Goal: Information Seeking & Learning: Learn about a topic

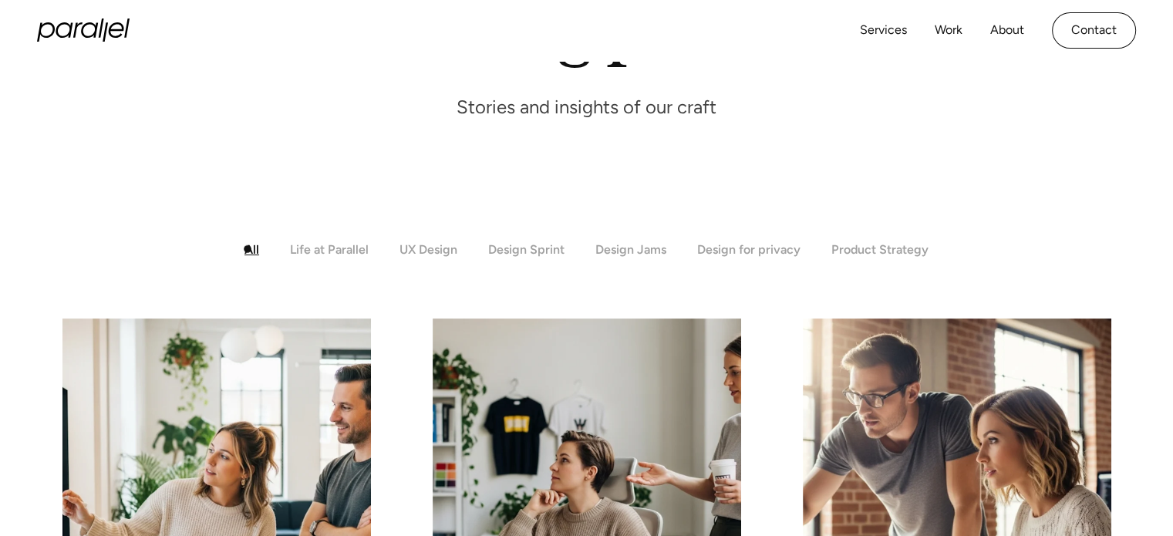
drag, startPoint x: 244, startPoint y: 249, endPoint x: 266, endPoint y: 252, distance: 22.6
click at [244, 249] on div "All Life at Parallel UX Design Design Sprint Design Jams Design for privacy Pro…" at bounding box center [586, 249] width 925 height 15
click at [325, 252] on div "Life at Parallel" at bounding box center [329, 249] width 79 height 15
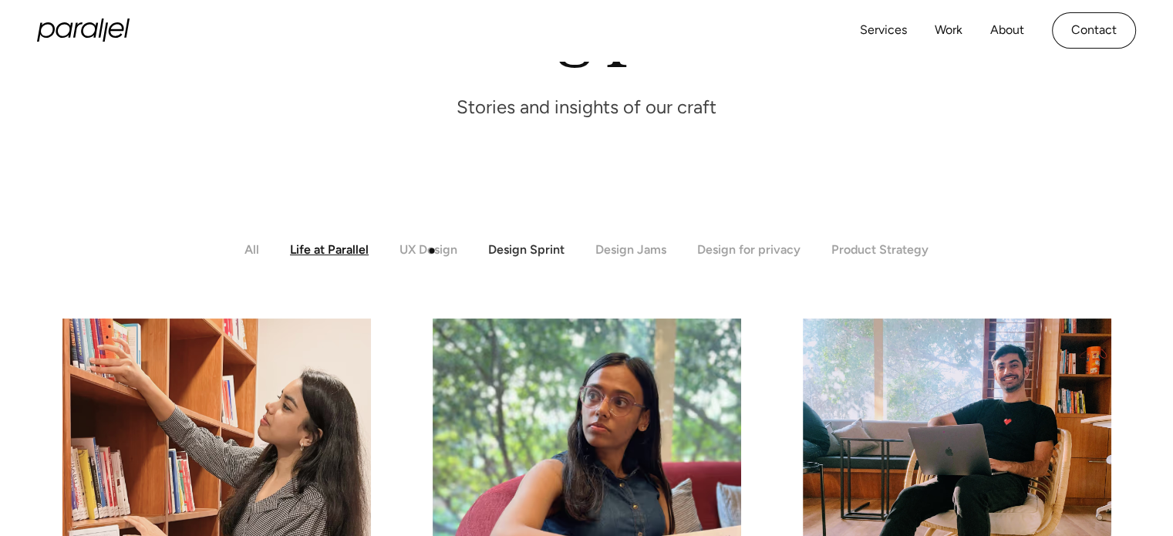
drag, startPoint x: 432, startPoint y: 251, endPoint x: 497, endPoint y: 254, distance: 65.7
click at [433, 251] on div "UX Design" at bounding box center [428, 249] width 58 height 15
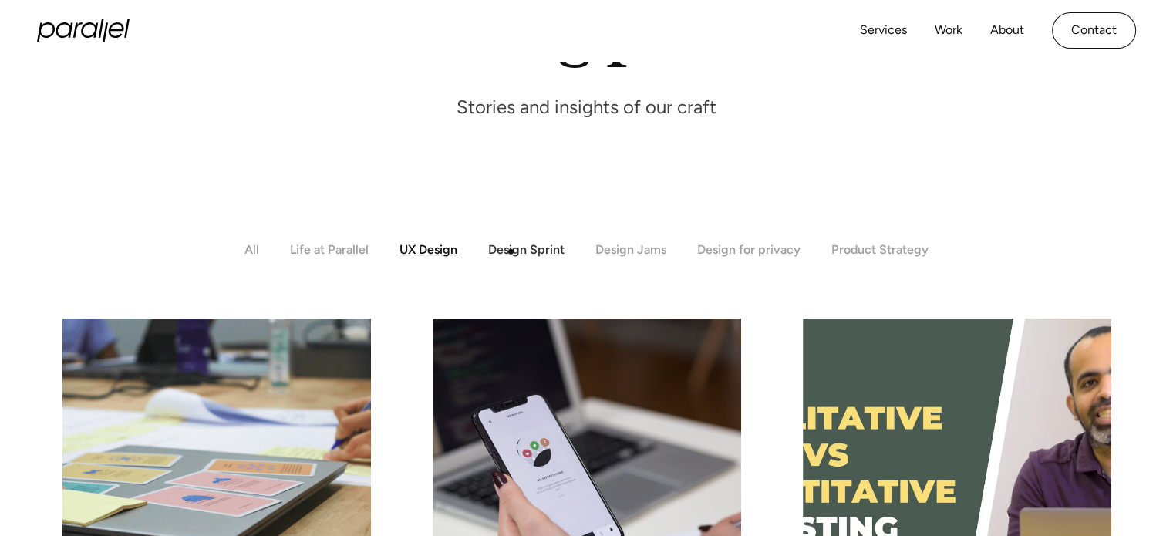
click at [511, 251] on div "Design Sprint" at bounding box center [526, 249] width 76 height 15
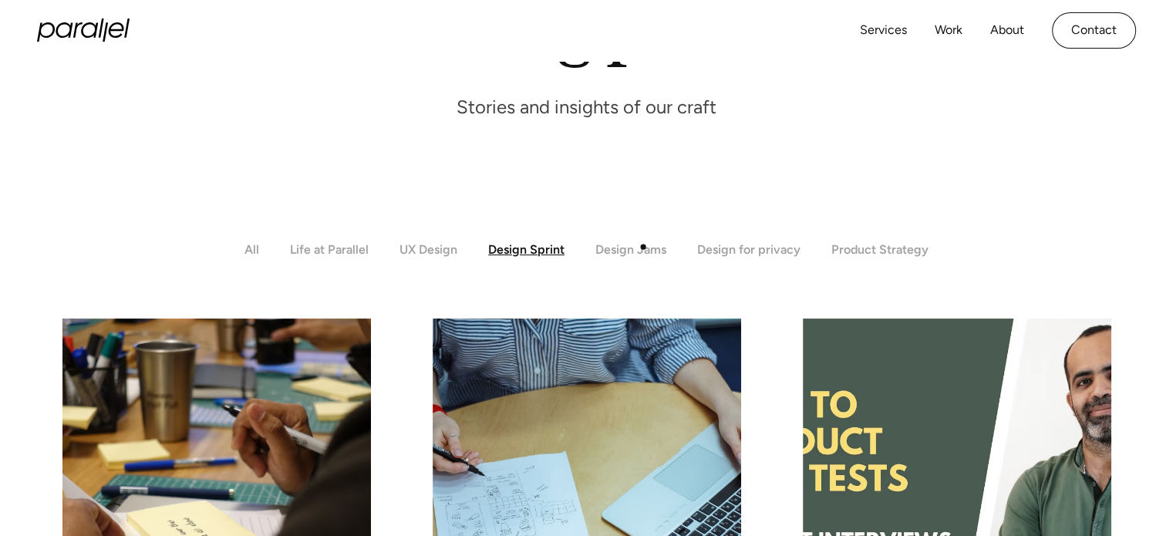
drag, startPoint x: 643, startPoint y: 247, endPoint x: 693, endPoint y: 248, distance: 49.4
click at [644, 247] on div "Design Jams" at bounding box center [630, 249] width 71 height 15
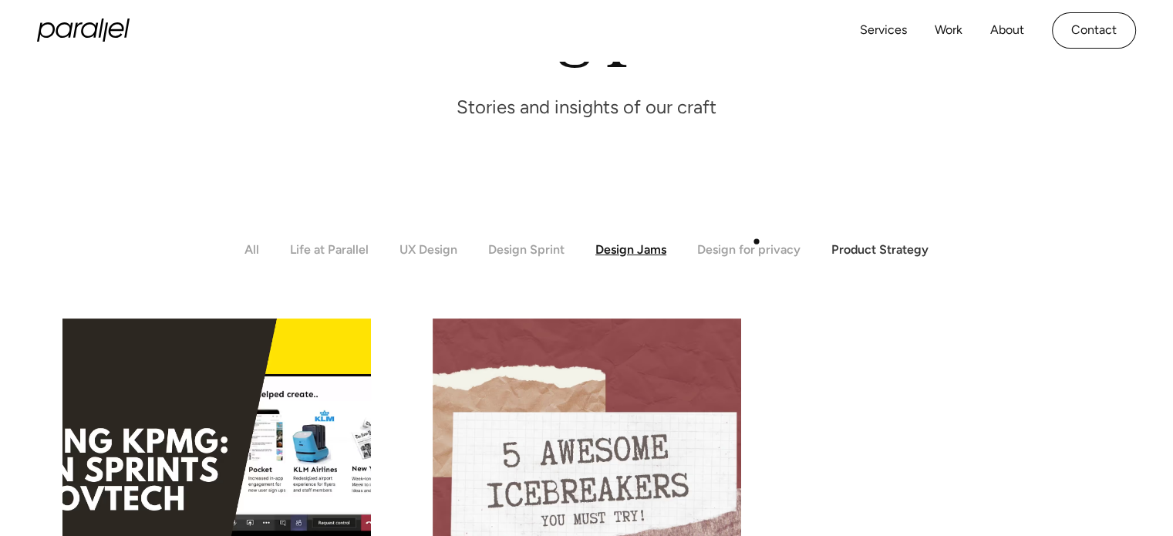
drag, startPoint x: 757, startPoint y: 241, endPoint x: 852, endPoint y: 247, distance: 95.8
click at [760, 242] on div "Design for privacy" at bounding box center [748, 249] width 103 height 15
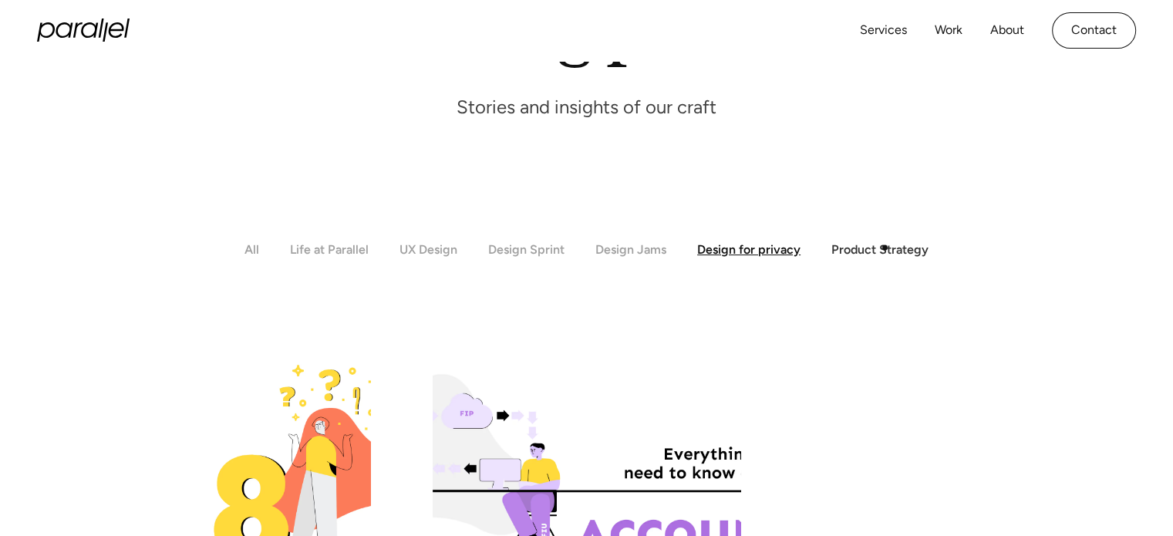
click at [887, 248] on div "Product Strategy" at bounding box center [879, 249] width 97 height 15
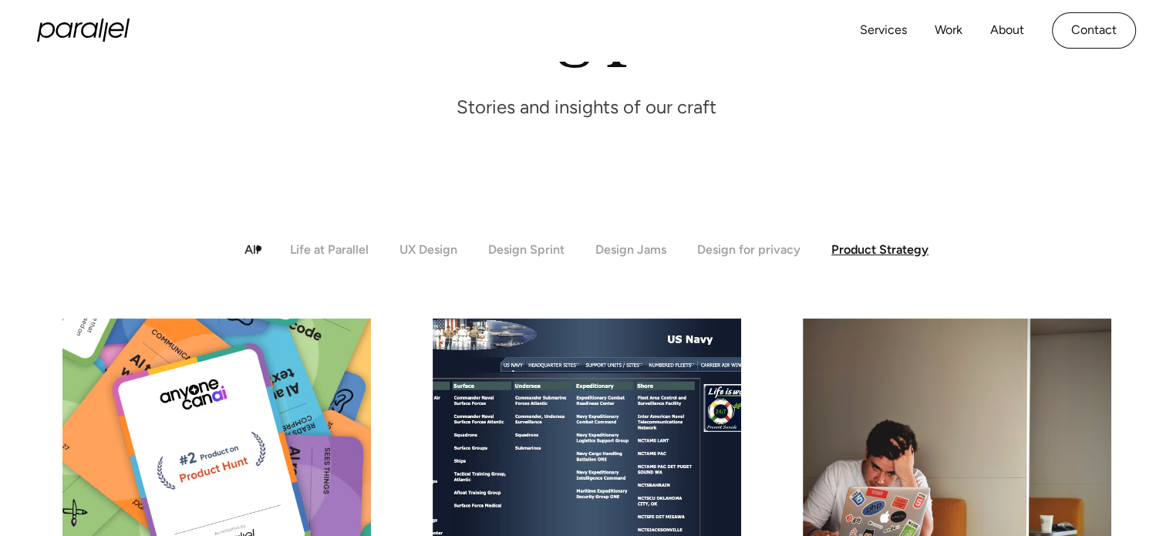
click at [258, 248] on div "All" at bounding box center [251, 249] width 15 height 15
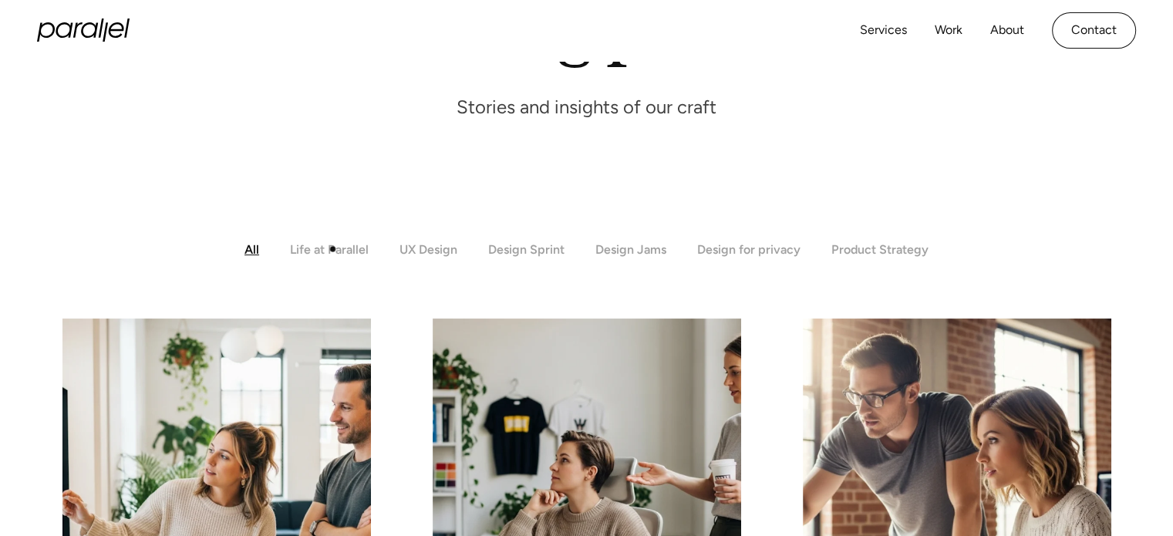
drag, startPoint x: 333, startPoint y: 249, endPoint x: 376, endPoint y: 250, distance: 42.4
click at [334, 249] on div "Life at Parallel" at bounding box center [329, 249] width 79 height 15
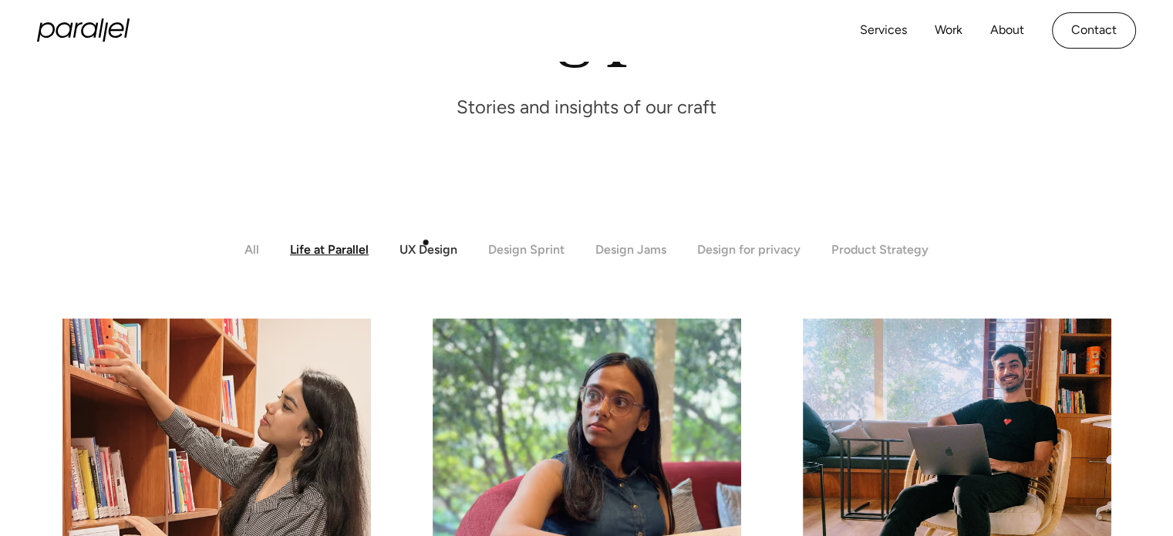
drag, startPoint x: 432, startPoint y: 241, endPoint x: 449, endPoint y: 243, distance: 17.0
click at [435, 242] on div "UX Design" at bounding box center [428, 249] width 58 height 15
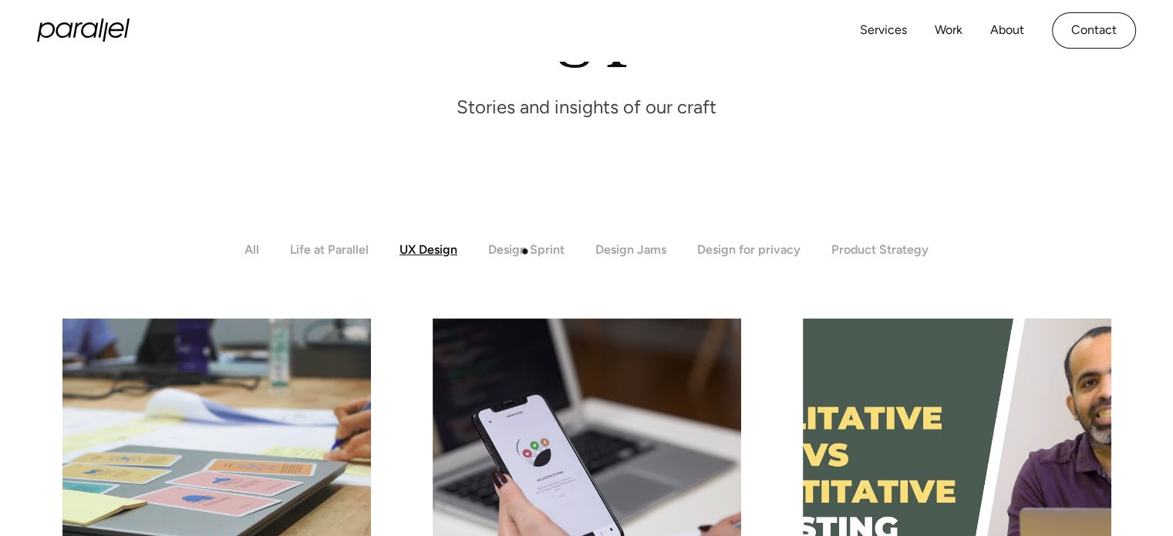
drag, startPoint x: 534, startPoint y: 252, endPoint x: 580, endPoint y: 254, distance: 45.5
click at [535, 252] on div "Design Sprint" at bounding box center [526, 249] width 76 height 15
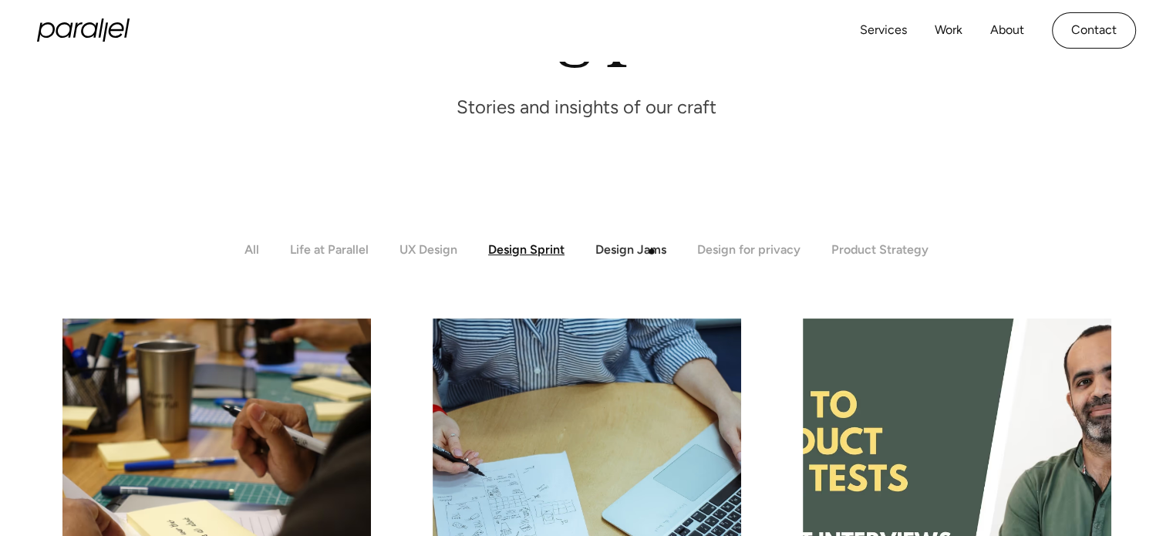
click at [652, 251] on div "Design Jams" at bounding box center [630, 249] width 71 height 15
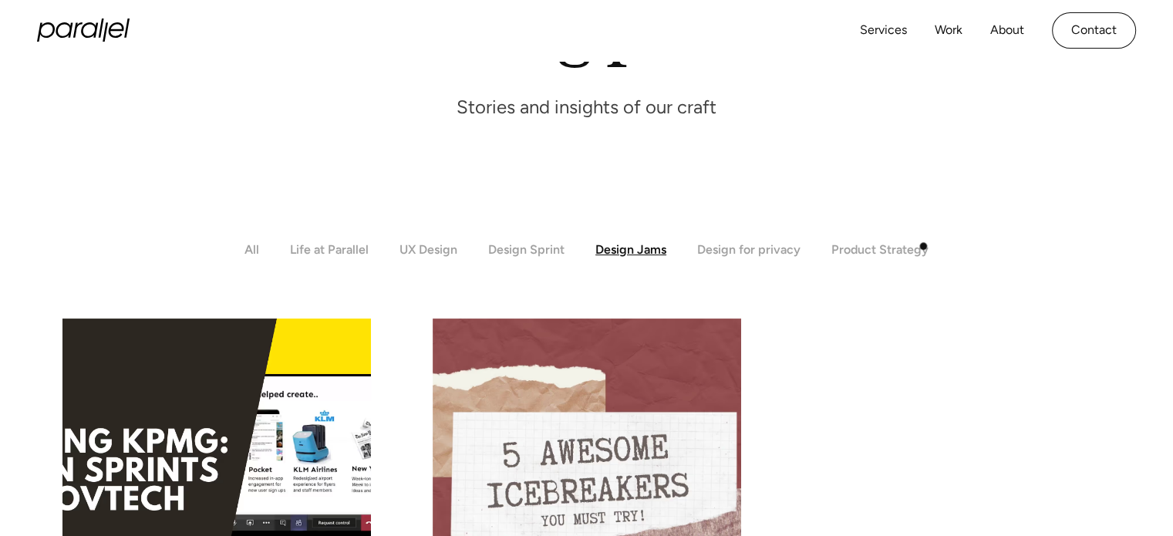
click at [928, 246] on div "All Life at Parallel UX Design Design Sprint Design Jams Design for privacy Pro…" at bounding box center [586, 249] width 925 height 15
click at [911, 252] on div "Product Strategy" at bounding box center [879, 249] width 97 height 15
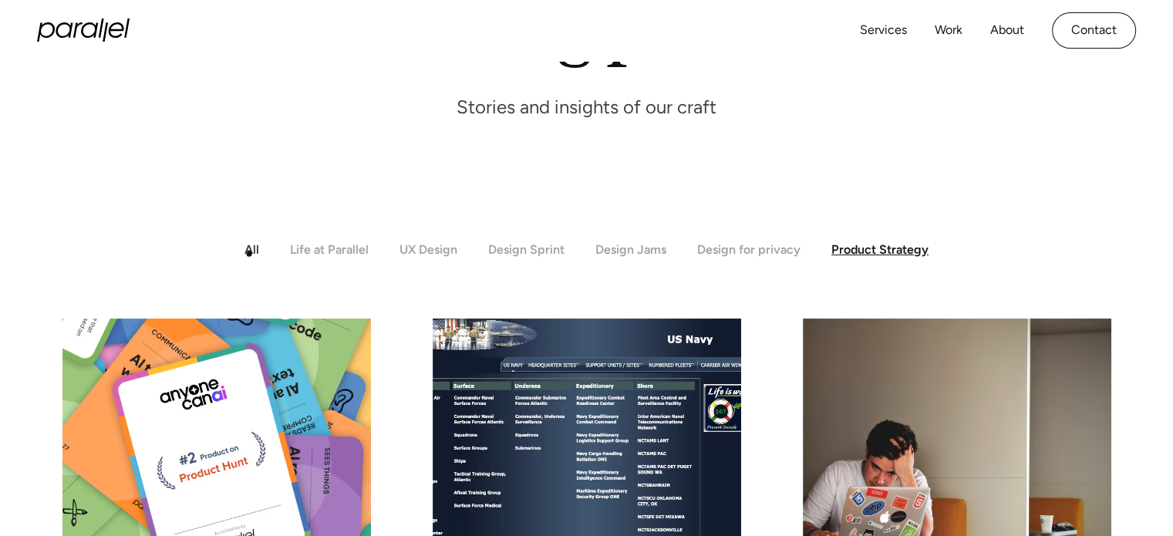
click at [249, 254] on div "All" at bounding box center [251, 249] width 15 height 15
